Goal: Find specific page/section: Find specific page/section

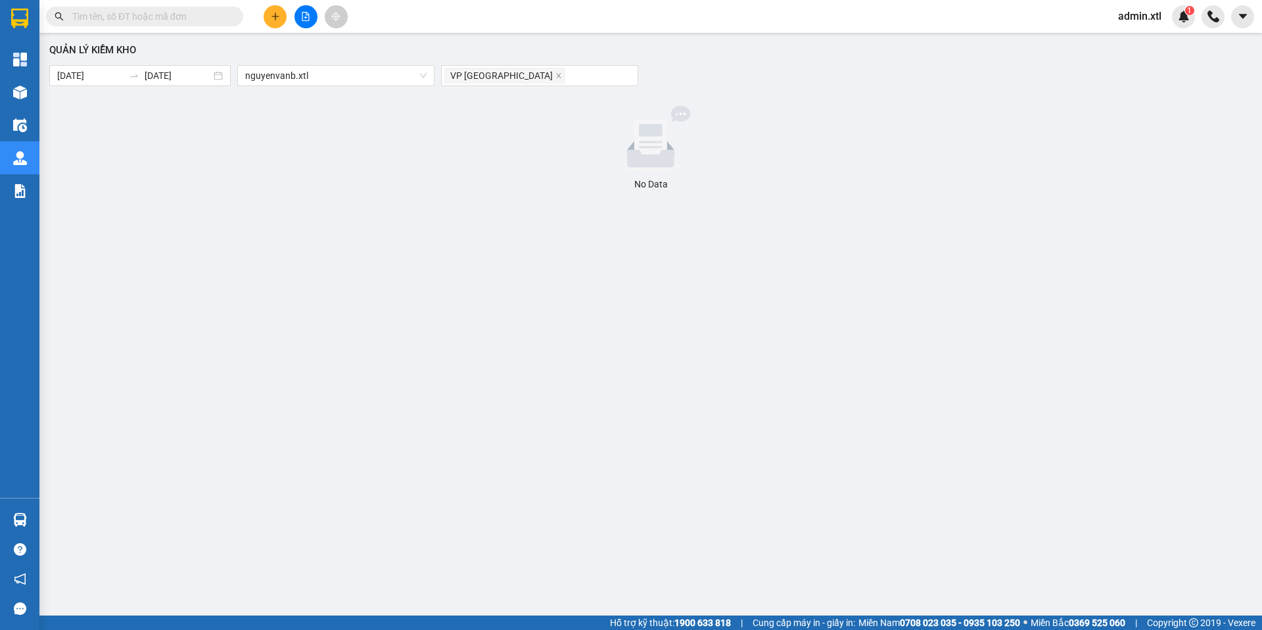
click at [1146, 12] on span "admin.xtl" at bounding box center [1139, 16] width 64 height 16
click at [1144, 41] on span "Đăng xuất" at bounding box center [1154, 41] width 55 height 14
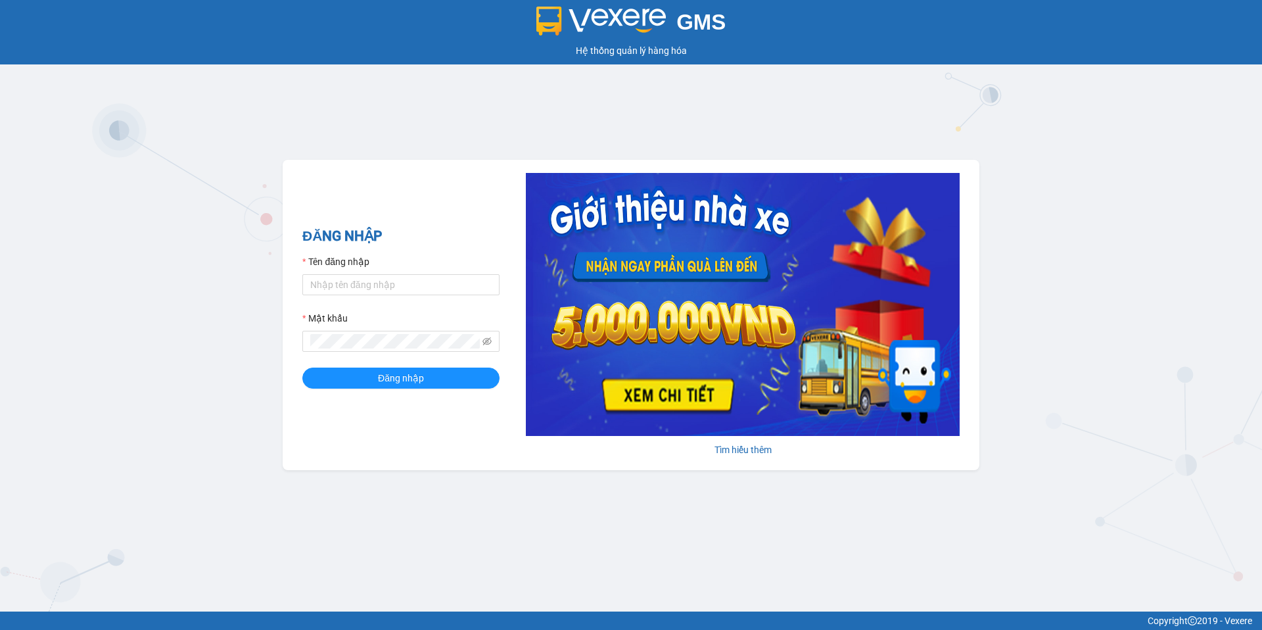
click at [421, 298] on form "Tên đăng nhập Mật khẩu Đăng nhập" at bounding box center [400, 321] width 197 height 134
click at [427, 290] on input "Tên đăng nhập" at bounding box center [400, 284] width 197 height 21
type input "nguyentrantai.vxr"
click at [483, 378] on button "Đăng nhập" at bounding box center [400, 377] width 197 height 21
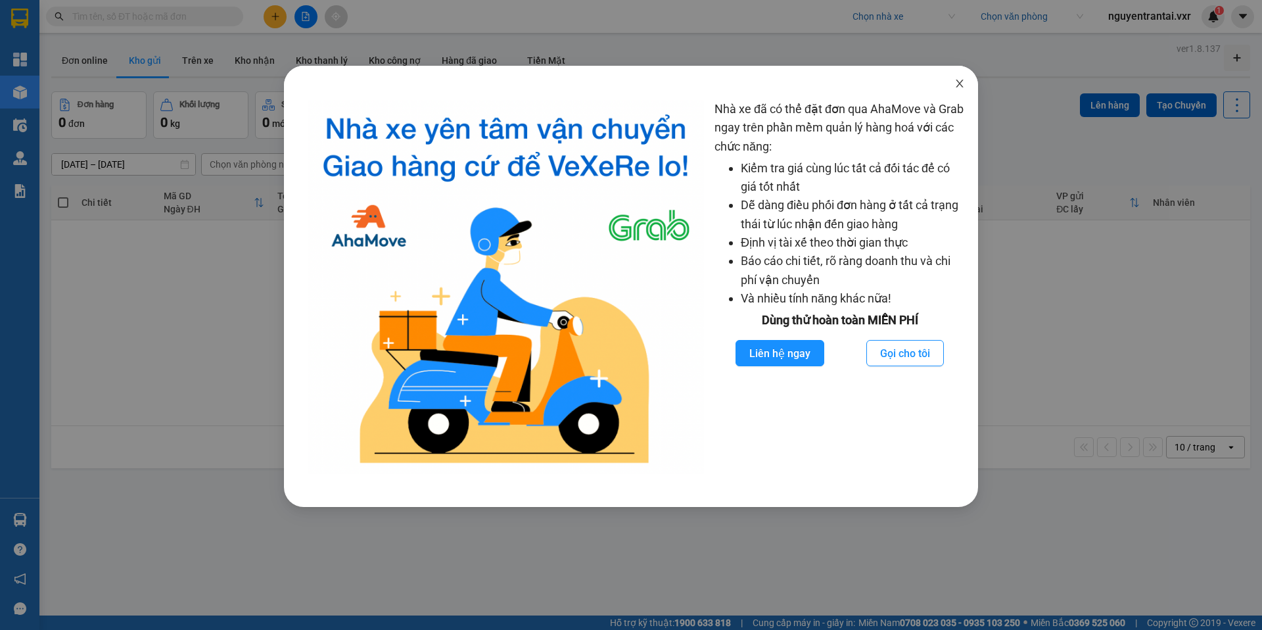
click at [957, 76] on span "Close" at bounding box center [959, 84] width 37 height 37
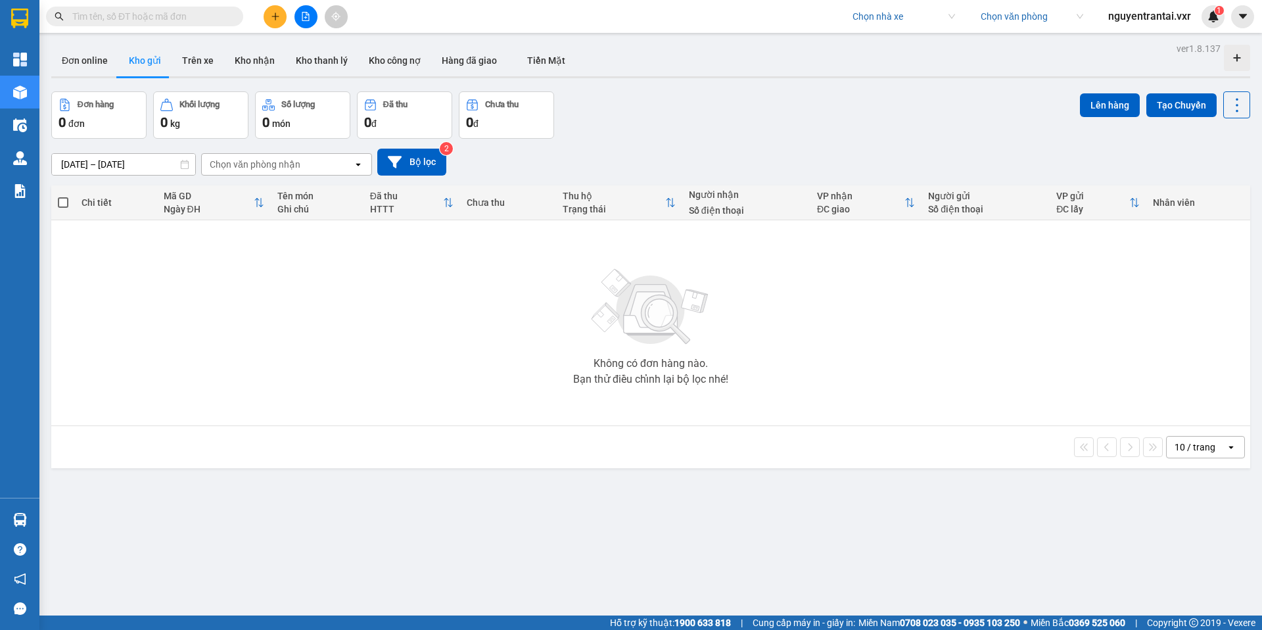
click at [885, 8] on input "search" at bounding box center [898, 17] width 93 height 20
type input "hà lan"
click at [904, 70] on div "Hà Lan" at bounding box center [901, 64] width 103 height 14
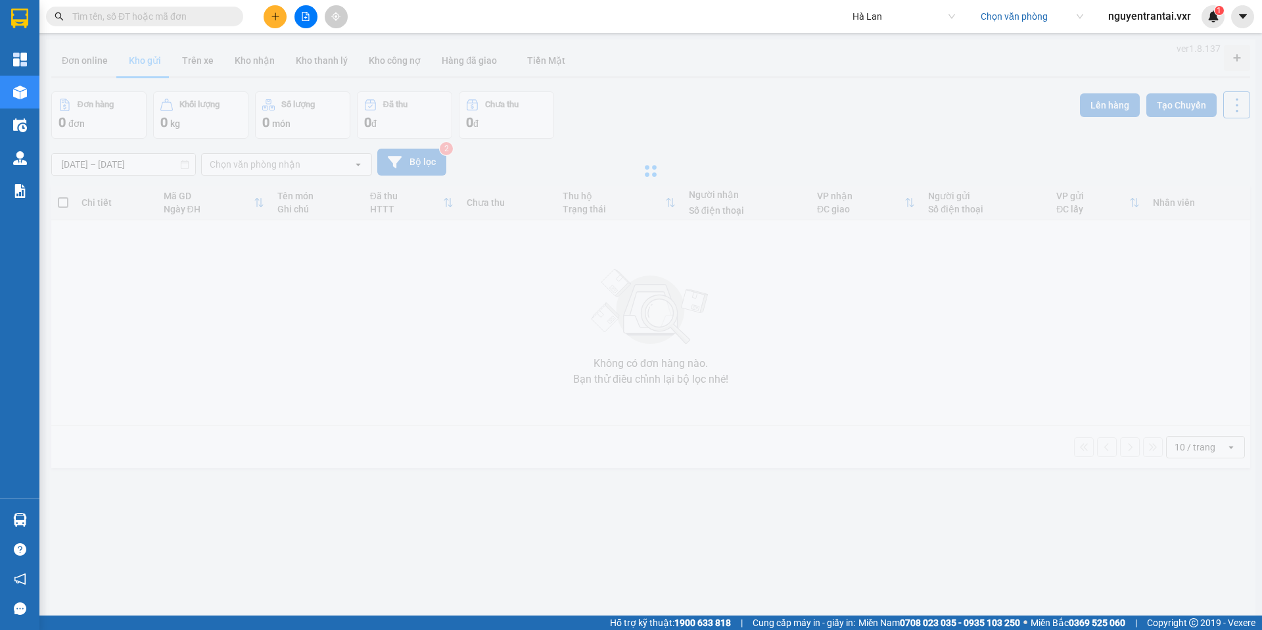
click at [1027, 10] on input "search" at bounding box center [1027, 17] width 93 height 20
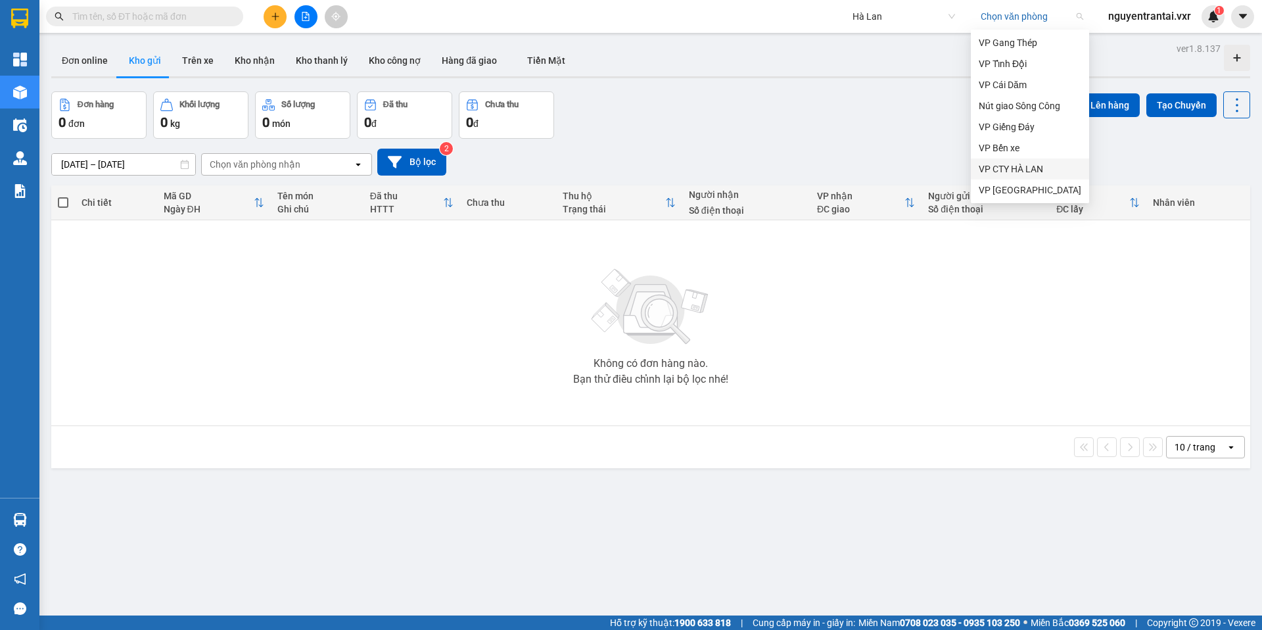
click at [1032, 172] on div "VP CTY HÀ LAN" at bounding box center [1030, 169] width 103 height 14
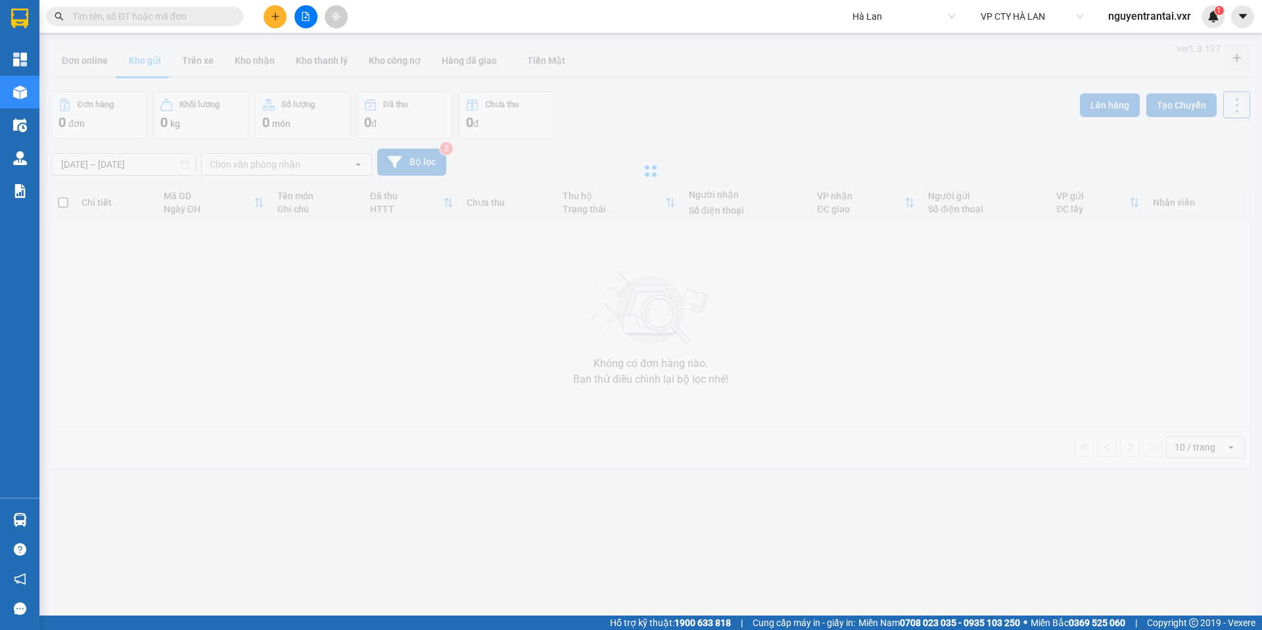
type input "28/06/2025 – 11/08/2025"
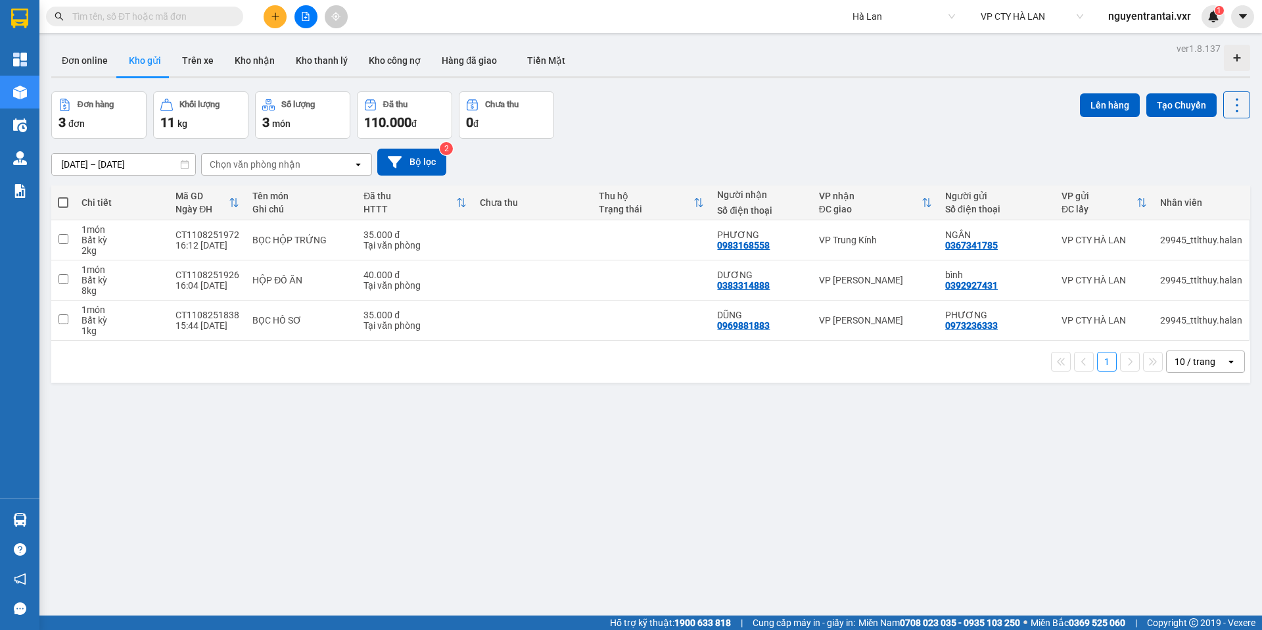
click at [116, 166] on input "28/06/2025 – 11/08/2025" at bounding box center [123, 164] width 143 height 21
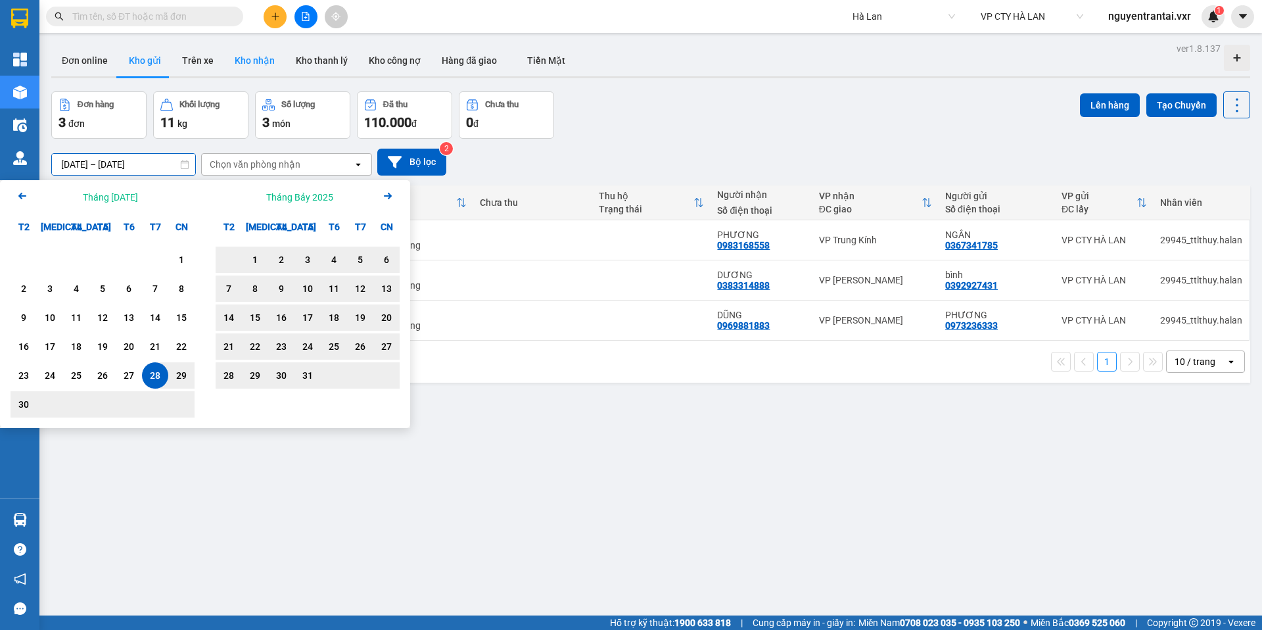
click at [256, 64] on button "Kho nhận" at bounding box center [254, 61] width 61 height 32
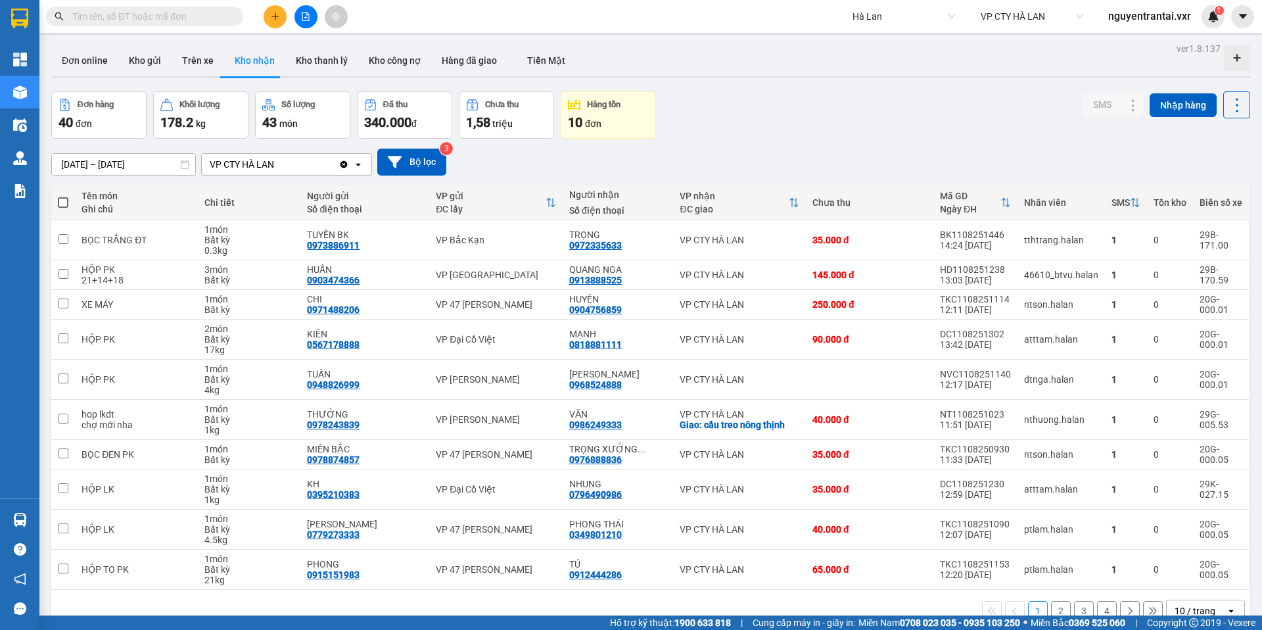
click at [911, 22] on span "Hà Lan" at bounding box center [903, 17] width 103 height 20
type input "việt tân"
click at [898, 46] on div "Việt Tân Phát" at bounding box center [914, 42] width 129 height 14
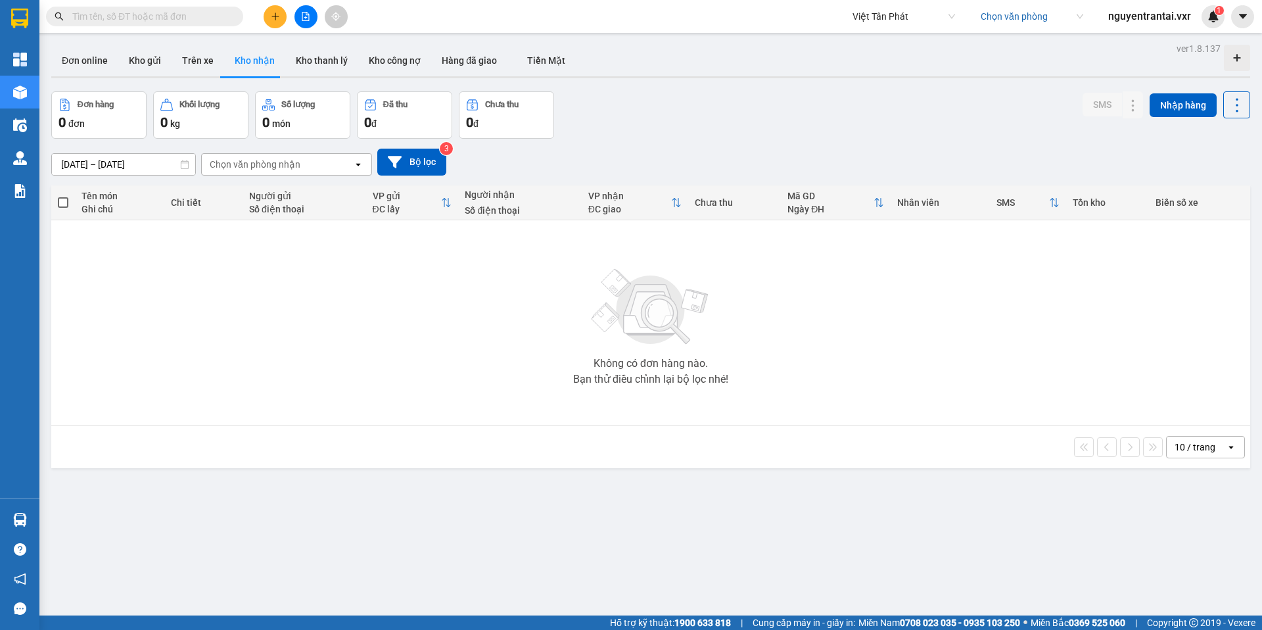
click at [152, 171] on div "ver 1.8.137 Đơn online Kho gửi Trên xe Kho nhận Kho thanh lý Kho công nợ Hàng đ…" at bounding box center [650, 354] width 1209 height 630
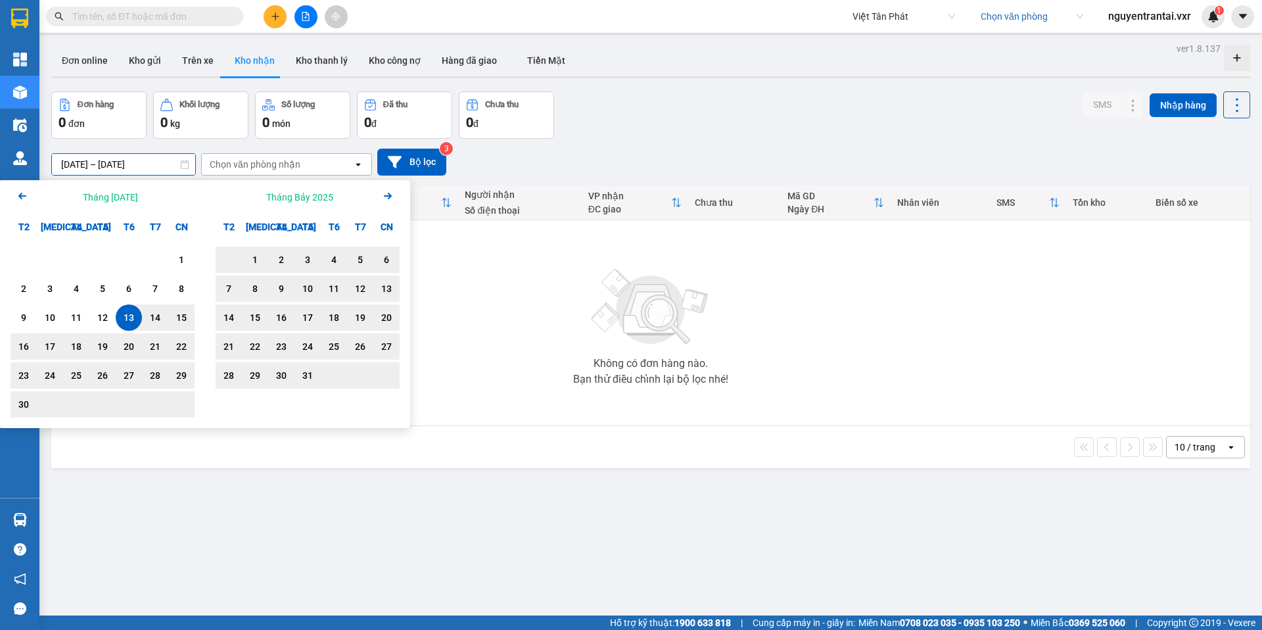
click at [776, 98] on div "Đơn hàng 0 đơn Khối lượng 0 kg Số lượng 0 món Đã thu 0 đ Chưa thu 0 đ SMS Nhập …" at bounding box center [650, 114] width 1199 height 47
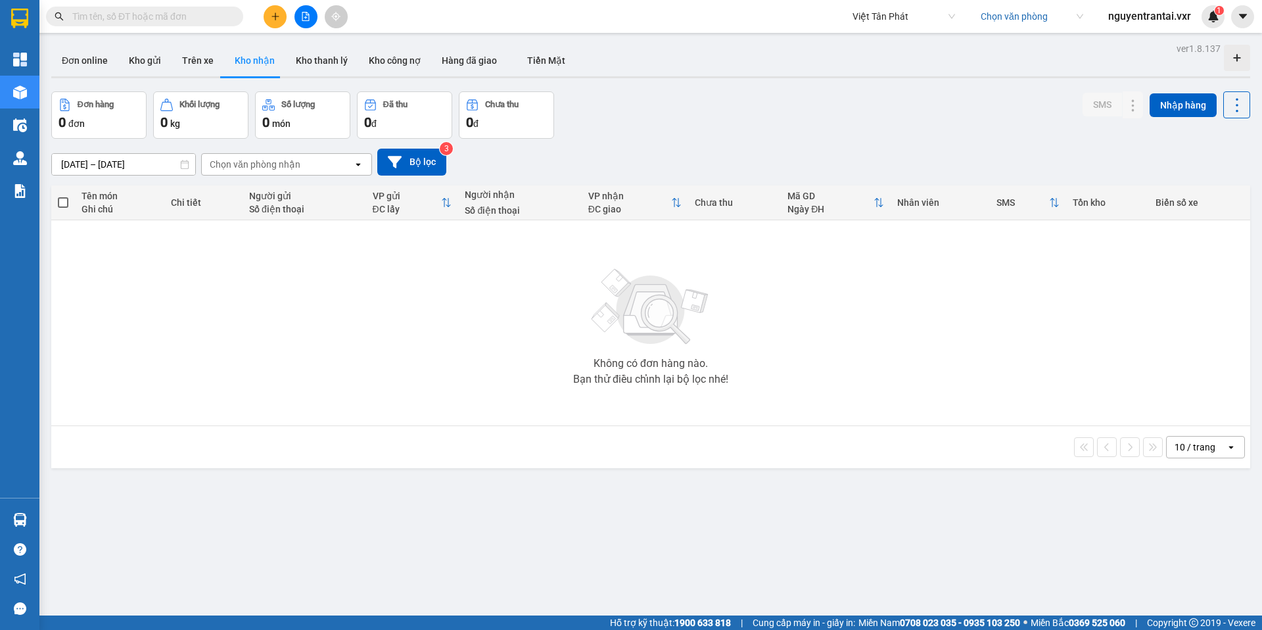
click at [1013, 11] on input "search" at bounding box center [1027, 17] width 93 height 20
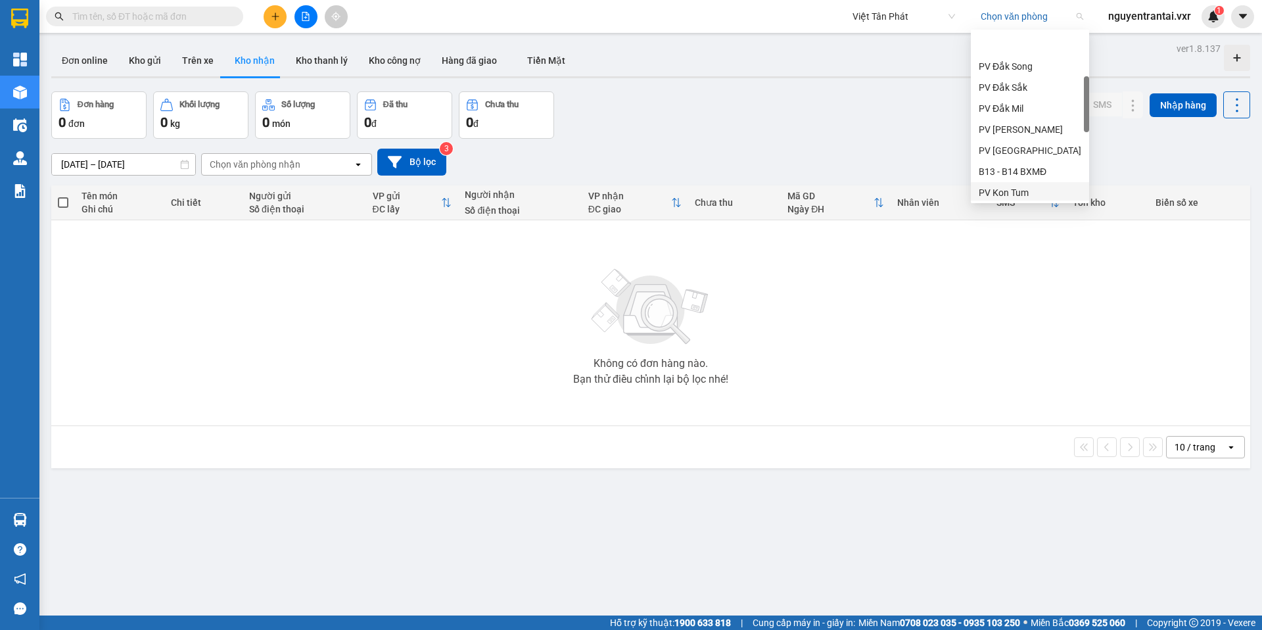
scroll to position [152, 0]
click at [1038, 116] on div "PV Tân Bình" at bounding box center [1030, 121] width 103 height 14
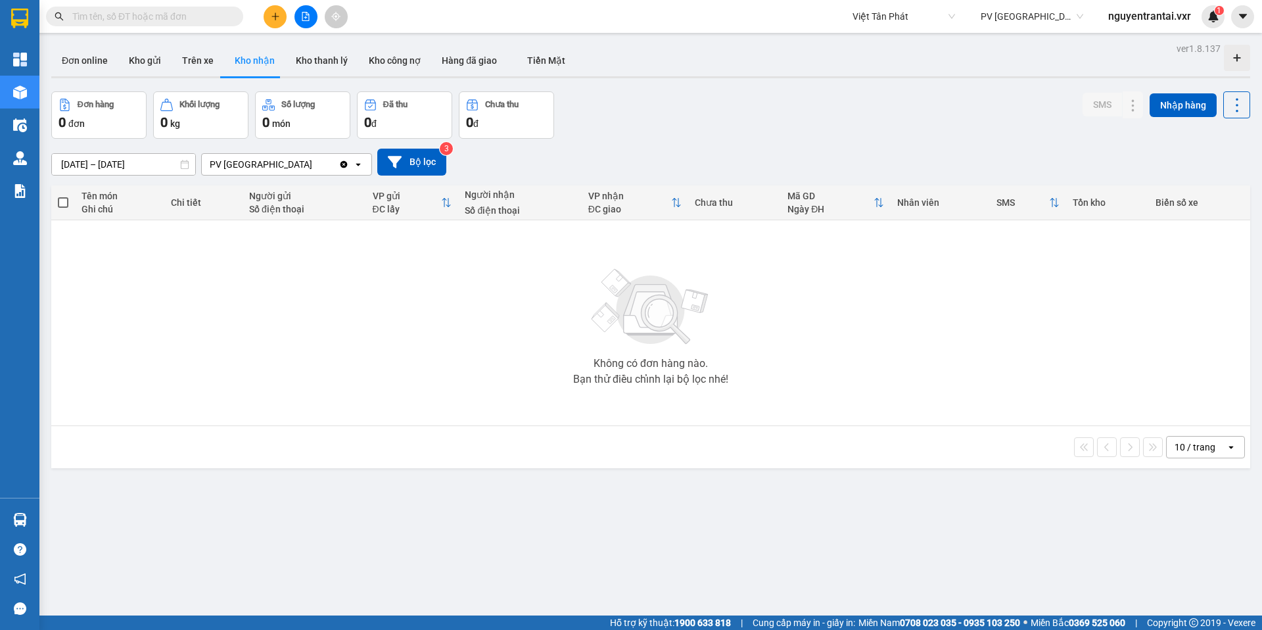
click at [122, 164] on input "09/08/2025 – 11/08/2025" at bounding box center [123, 164] width 143 height 21
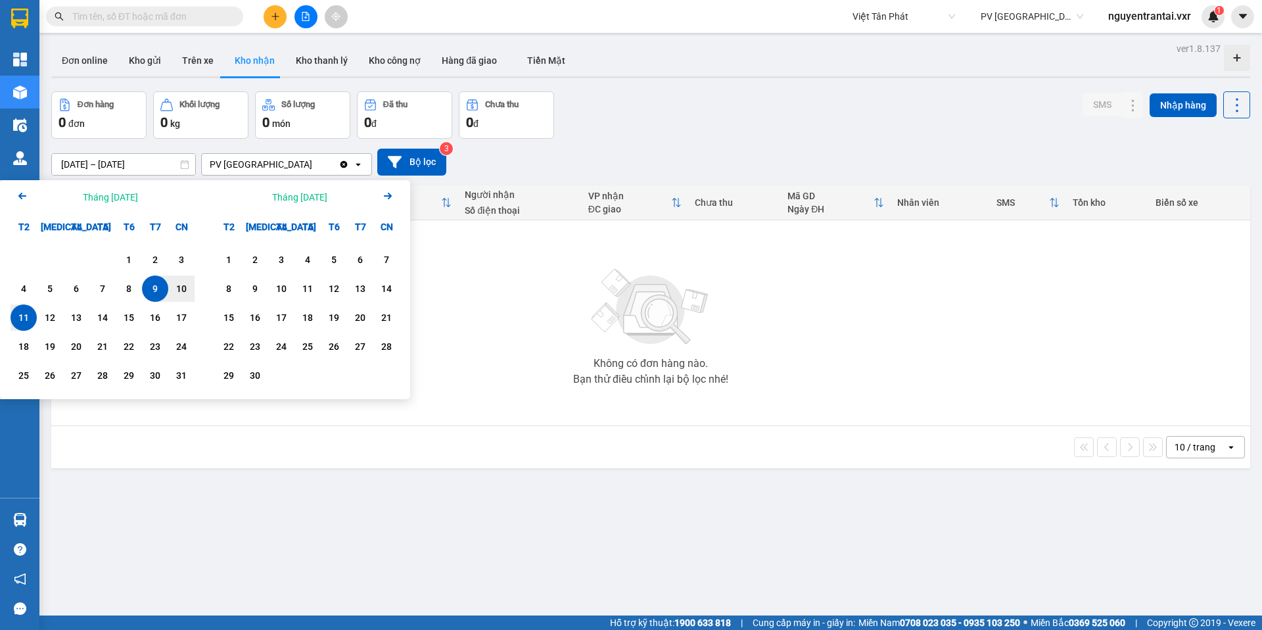
click at [29, 198] on icon "Arrow Left" at bounding box center [22, 196] width 16 height 16
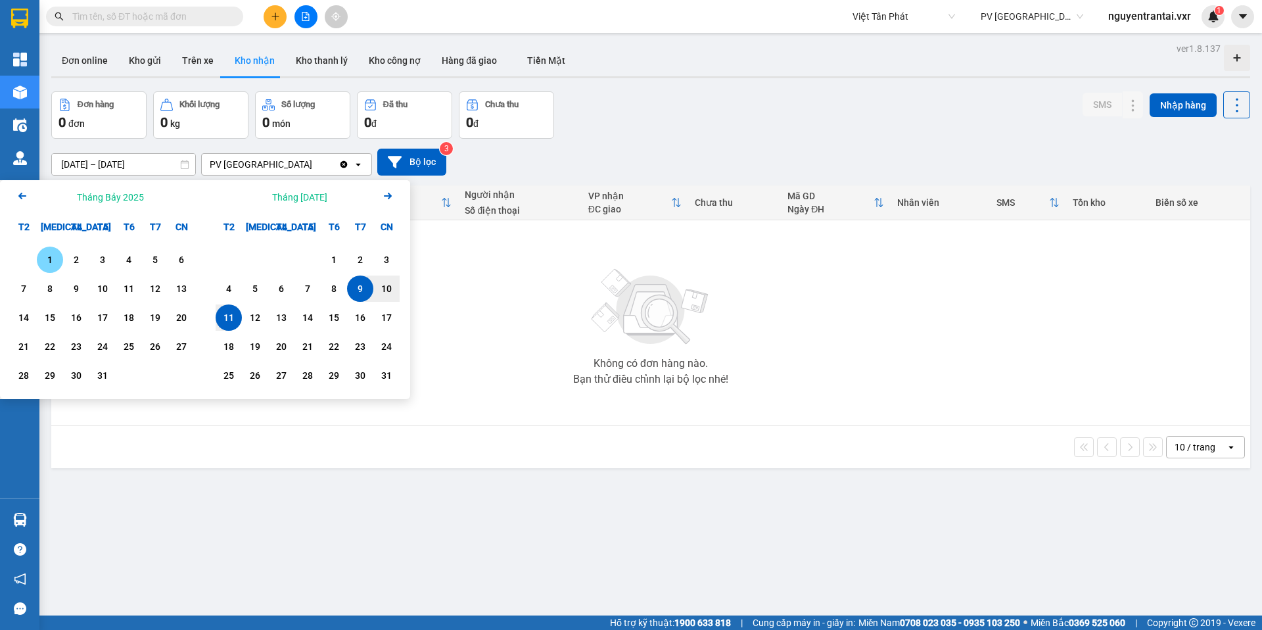
click at [49, 258] on div "1" at bounding box center [50, 260] width 18 height 16
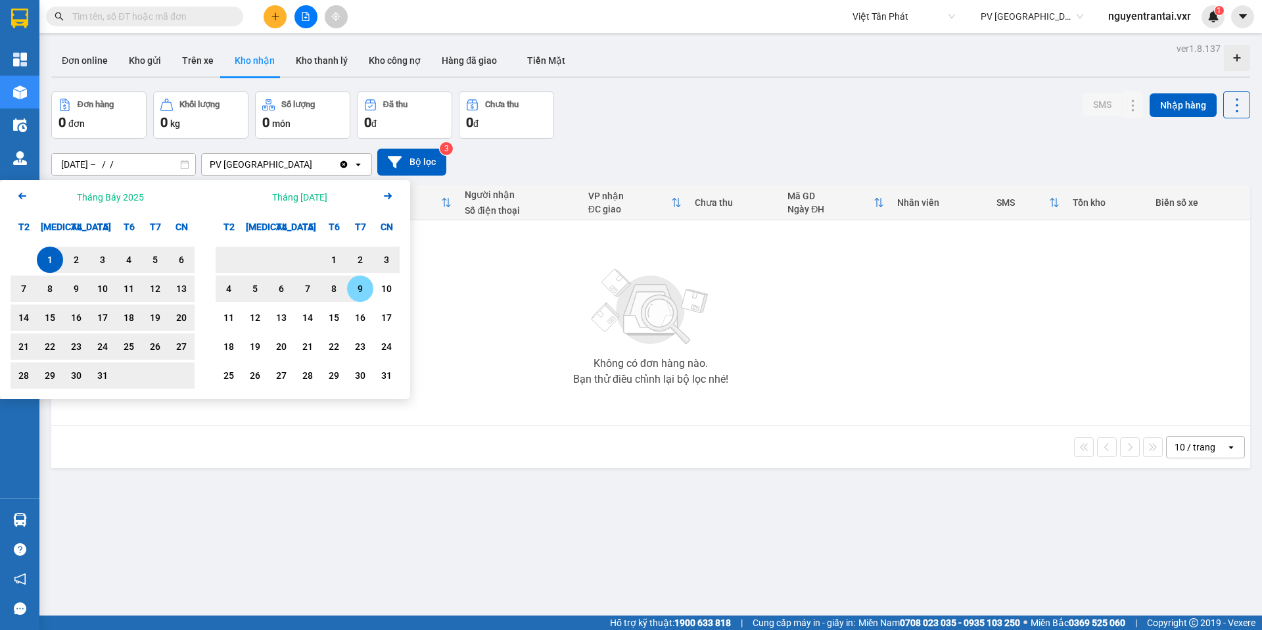
drag, startPoint x: 361, startPoint y: 294, endPoint x: 369, endPoint y: 295, distance: 7.3
click at [361, 294] on div "9" at bounding box center [360, 289] width 18 height 16
type input "01/07/2025 – 09/08/2025"
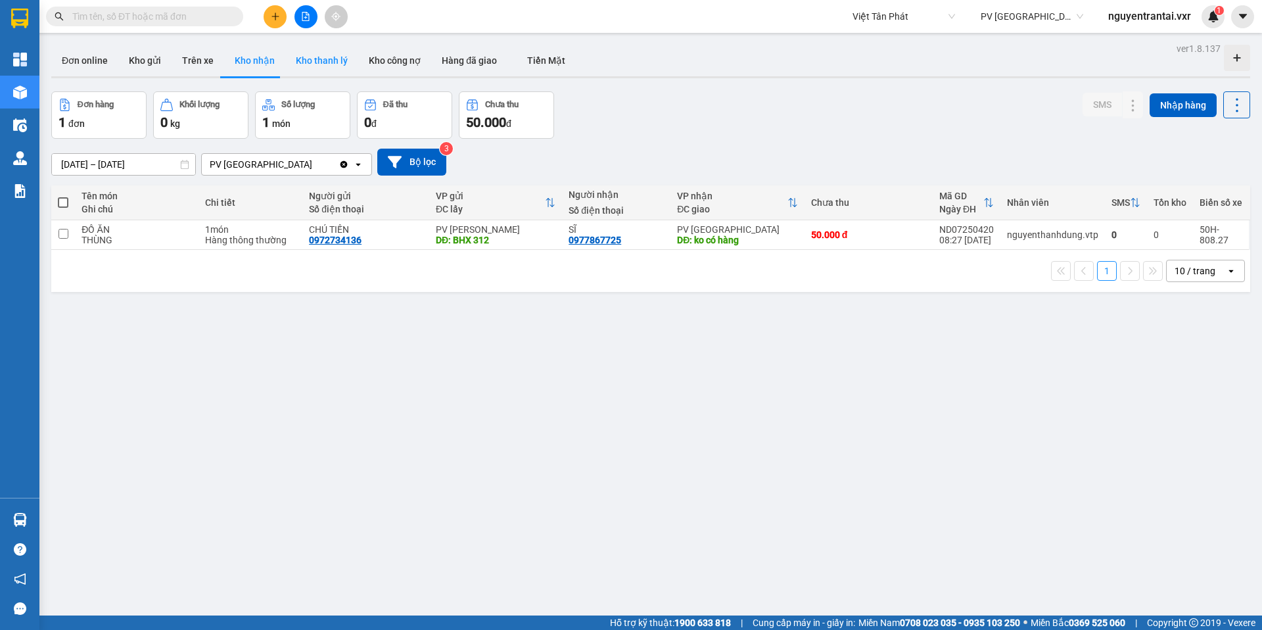
click at [300, 59] on button "Kho thanh lý" at bounding box center [321, 61] width 73 height 32
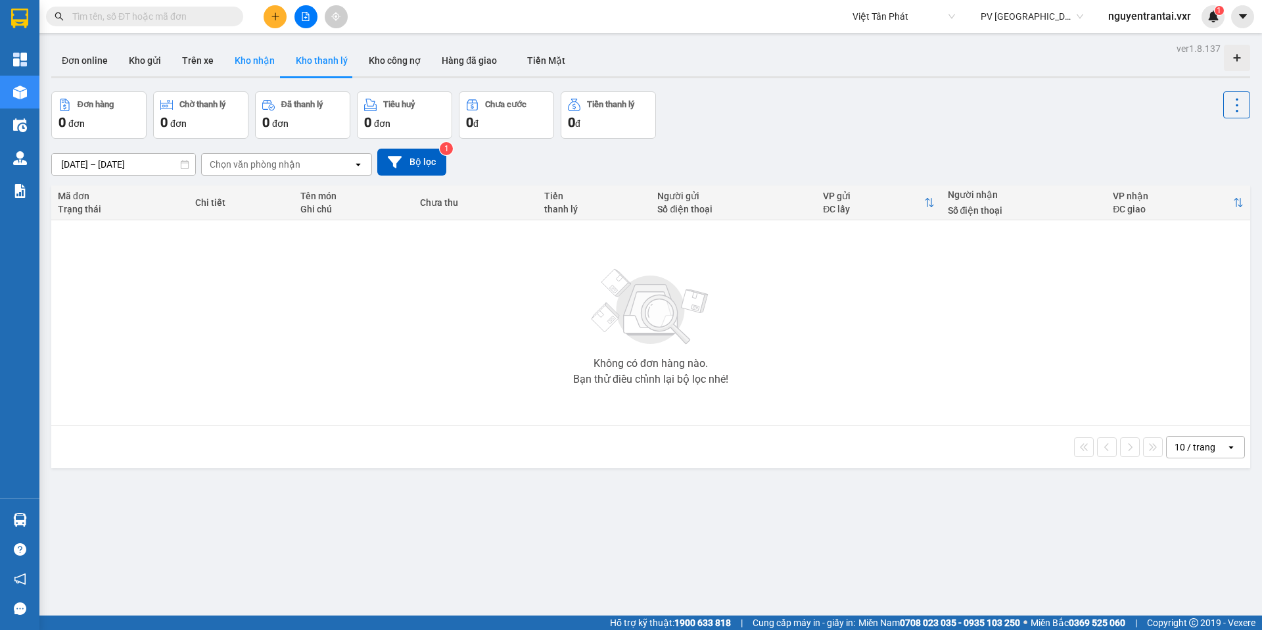
click at [250, 64] on button "Kho nhận" at bounding box center [254, 61] width 61 height 32
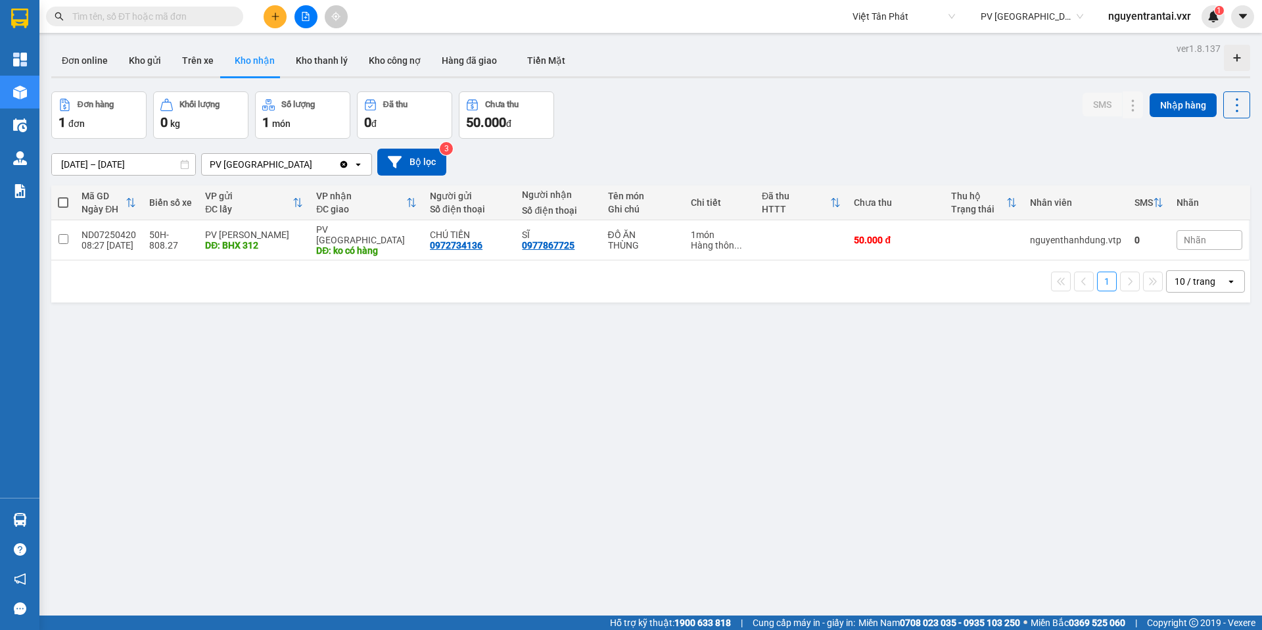
click at [722, 95] on div "Đơn hàng 1 đơn Khối lượng 0 kg Số lượng 1 món Đã thu 0 đ Chưa thu 50.000 đ SMS …" at bounding box center [650, 114] width 1199 height 47
